Goal: Complete application form: Complete application form

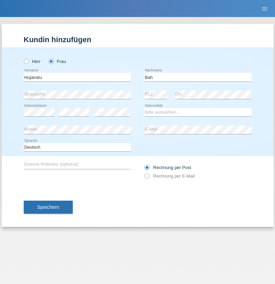
type input "Bah"
select select "SL"
select select "C"
select select "31"
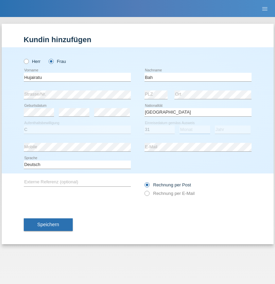
select select "10"
select select "2021"
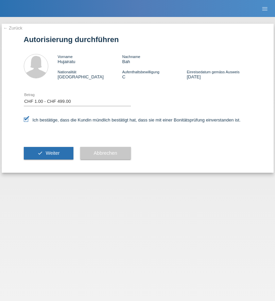
select select "1"
click at [48, 153] on span "Weiter" at bounding box center [52, 152] width 14 height 5
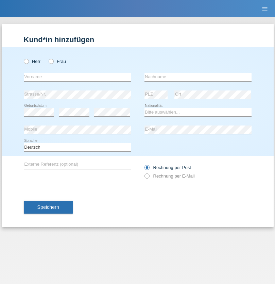
radio input "true"
click at [77, 77] on input "text" at bounding box center [77, 77] width 107 height 8
type input "[PERSON_NAME]"
click at [198, 77] on input "text" at bounding box center [197, 77] width 107 height 8
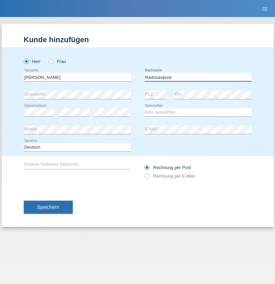
type input "Radosavljevic"
select select "CH"
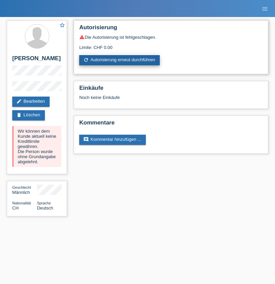
click at [120, 60] on link "refresh Autorisierung erneut durchführen" at bounding box center [119, 60] width 80 height 10
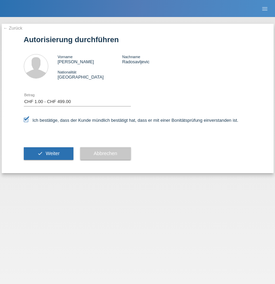
select select "1"
click at [48, 153] on span "Weiter" at bounding box center [52, 152] width 14 height 5
